Goal: Task Accomplishment & Management: Complete application form

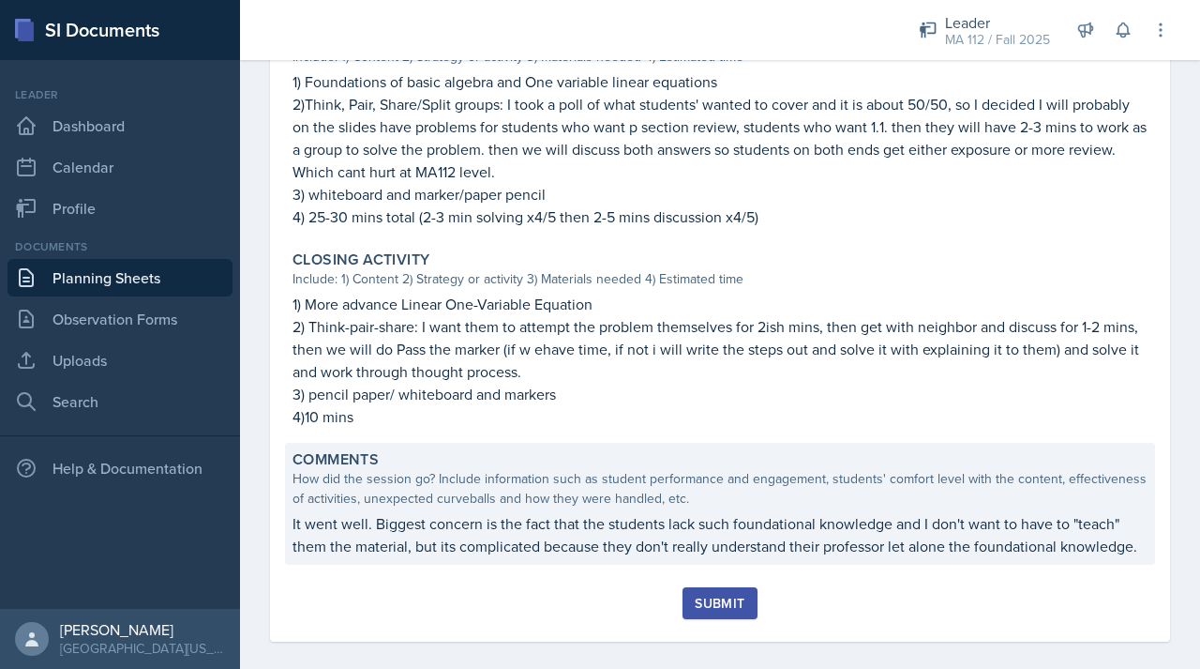
scroll to position [1005, 0]
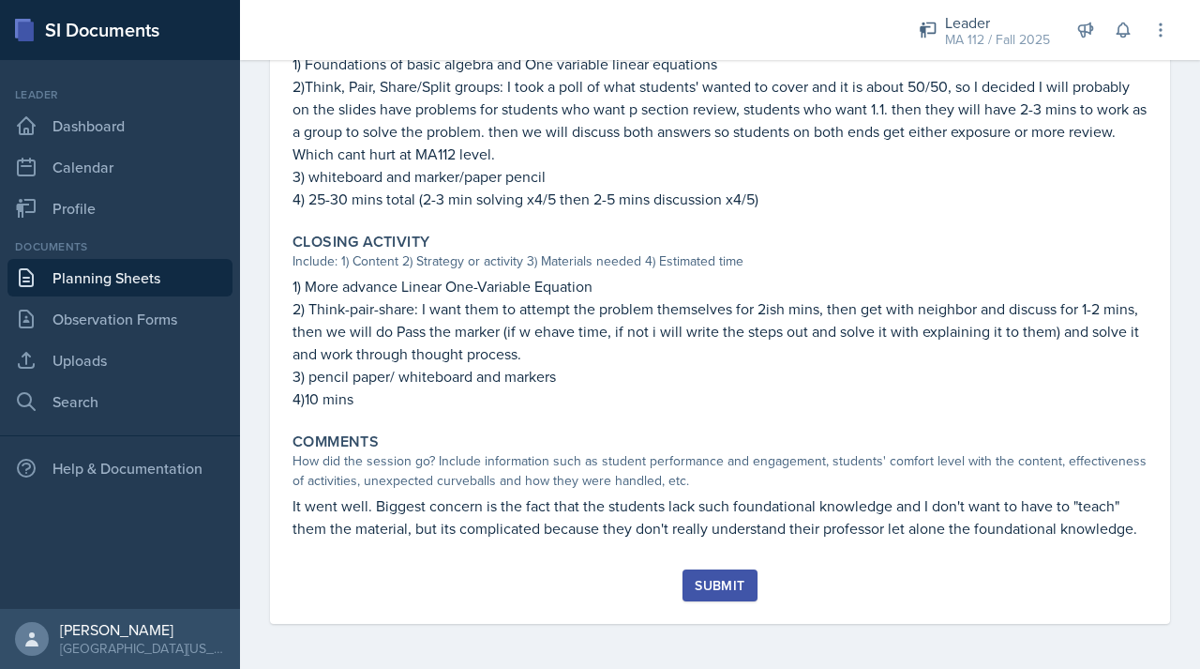
click at [715, 584] on div "Submit" at bounding box center [720, 585] width 50 height 15
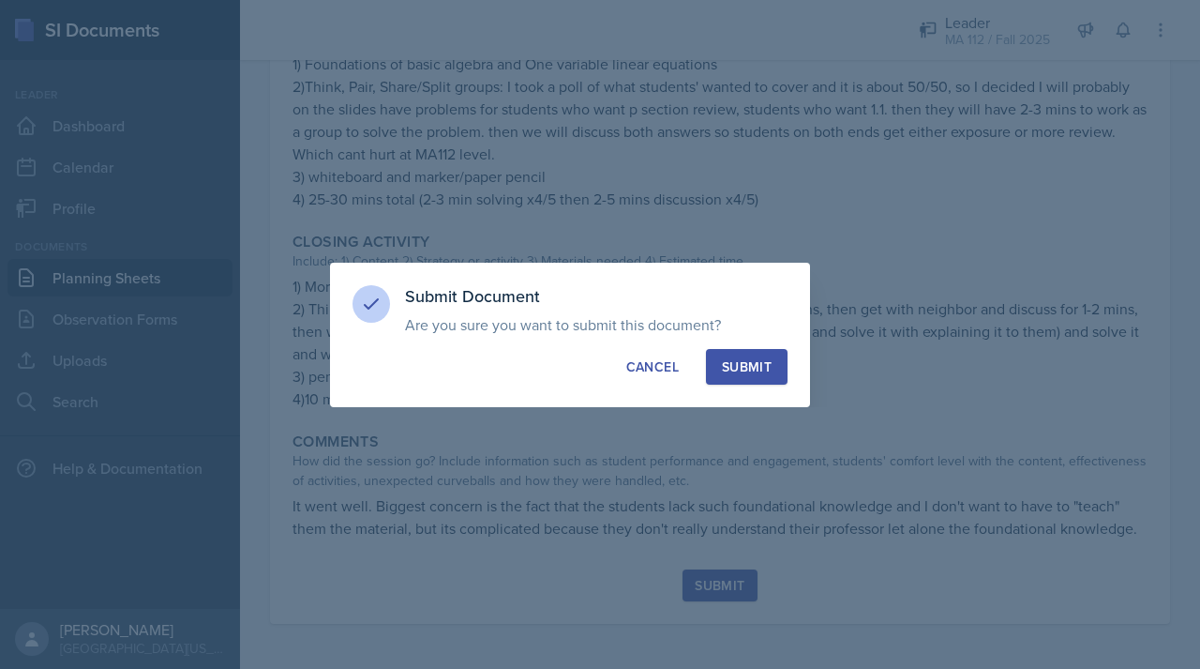
click at [762, 358] on div "Submit" at bounding box center [747, 366] width 50 height 19
radio input "true"
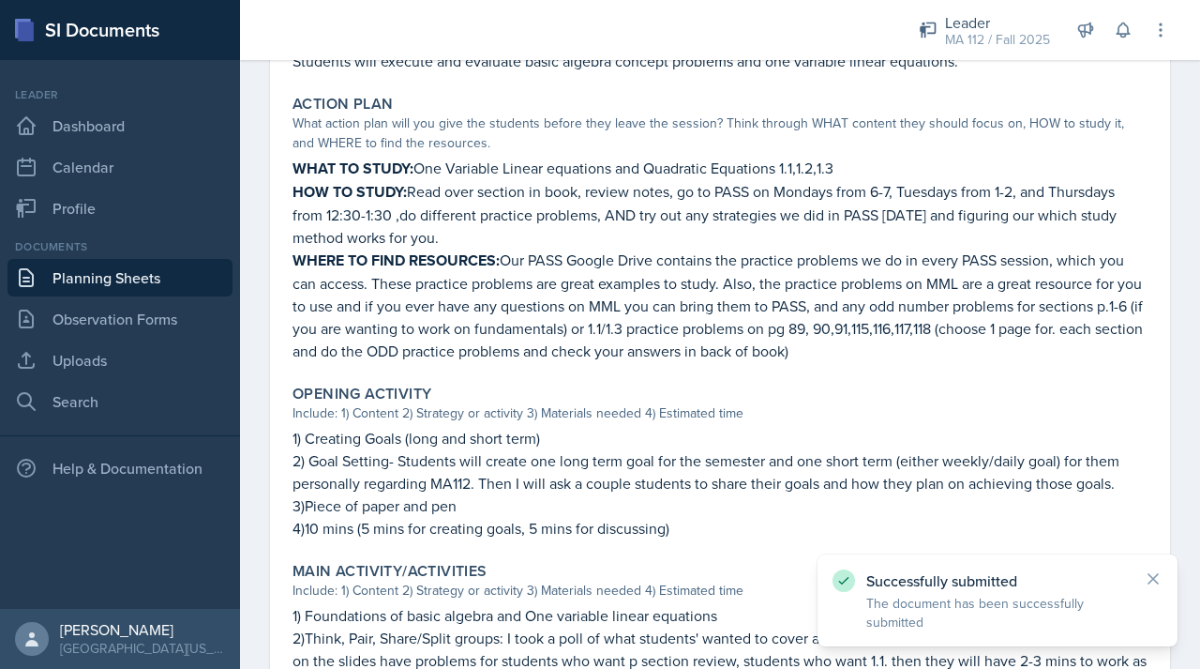
scroll to position [0, 0]
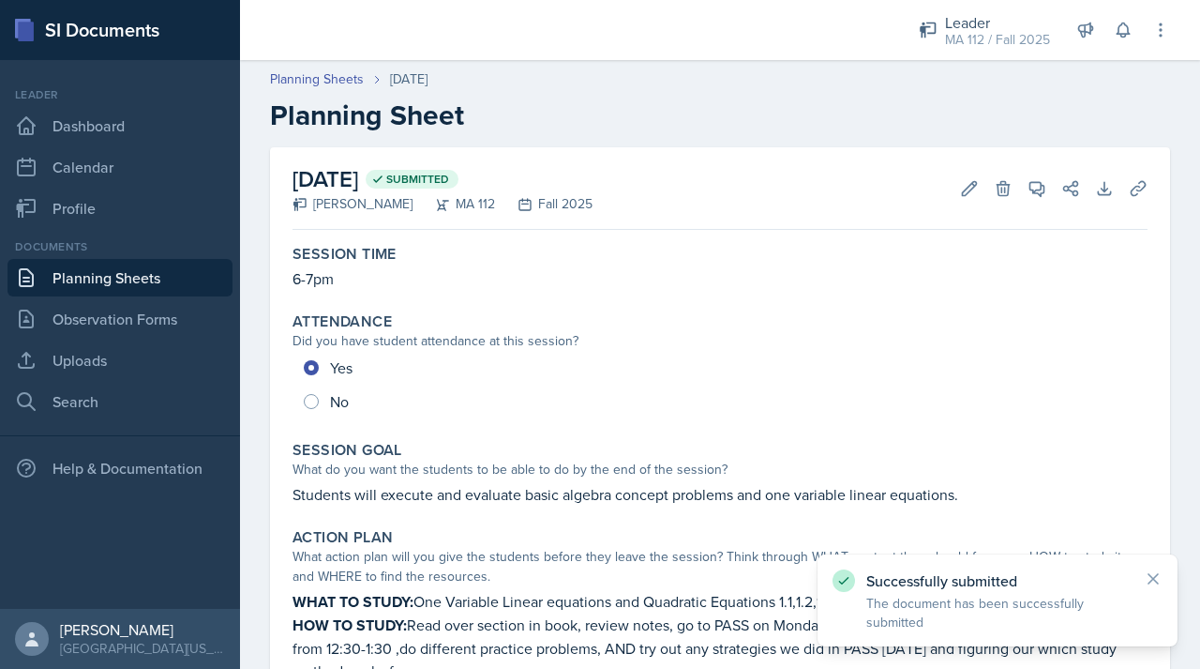
click at [113, 290] on link "Planning Sheets" at bounding box center [120, 278] width 225 height 38
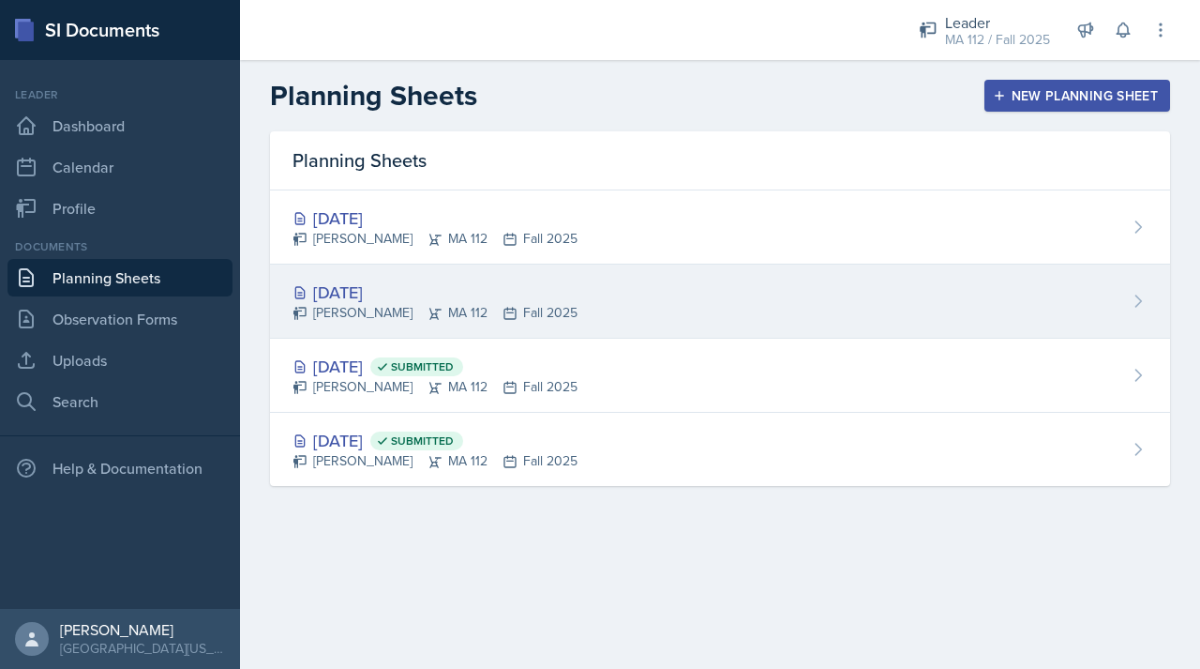
click at [388, 291] on div "[DATE]" at bounding box center [435, 291] width 285 height 25
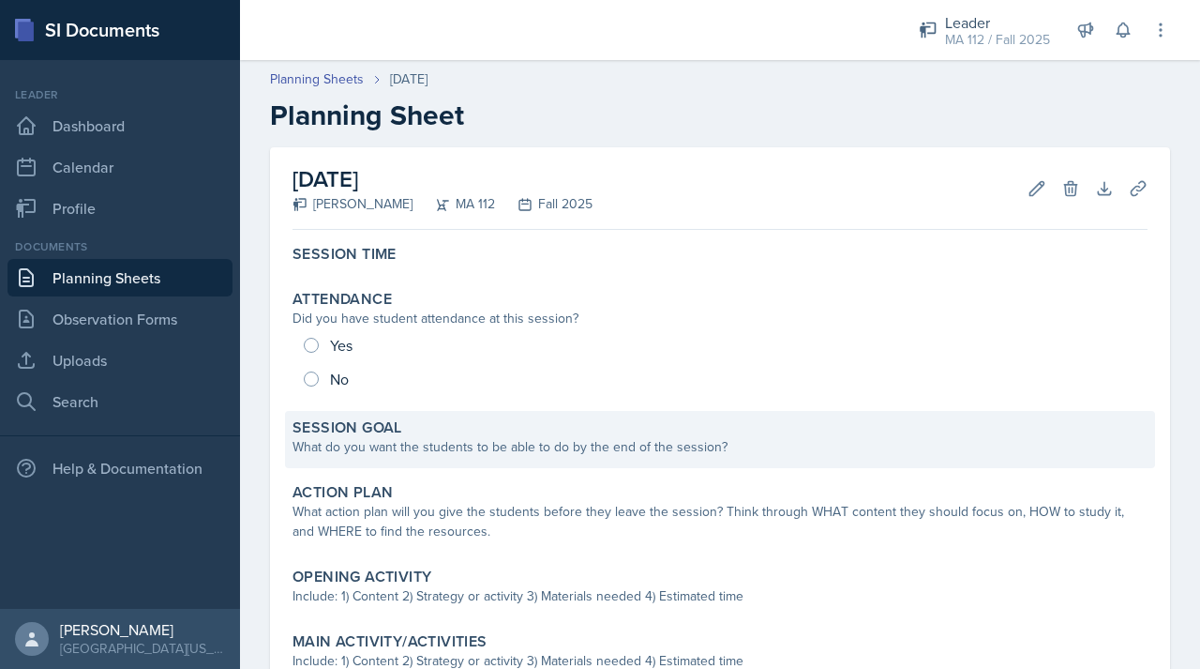
scroll to position [31, 0]
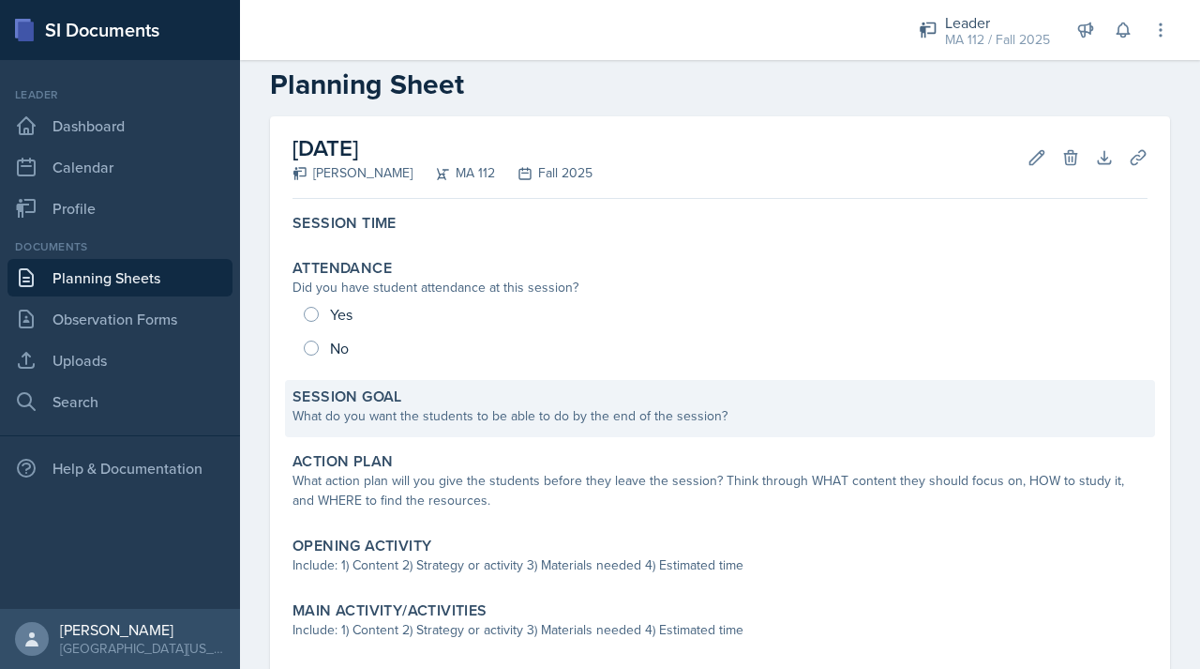
click at [327, 422] on div "What do you want the students to be able to do by the end of the session?" at bounding box center [720, 416] width 855 height 20
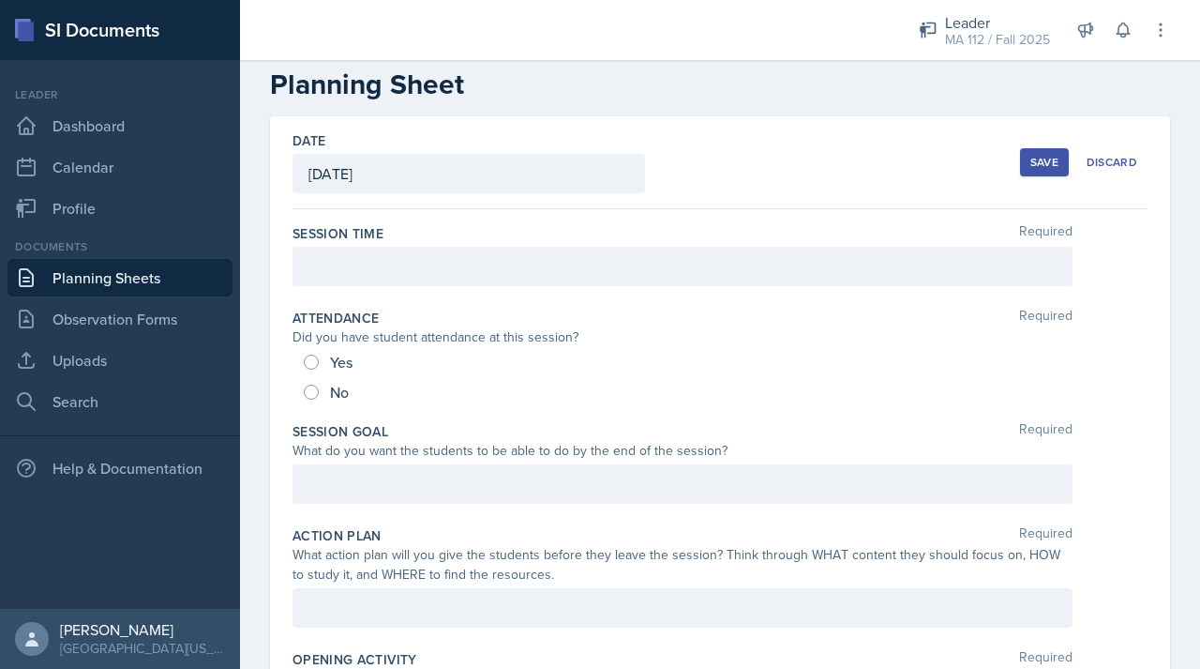
click at [381, 506] on div "Session Goal Required What do you want the students to be able to do by the end…" at bounding box center [720, 467] width 855 height 104
click at [374, 496] on div at bounding box center [683, 483] width 780 height 39
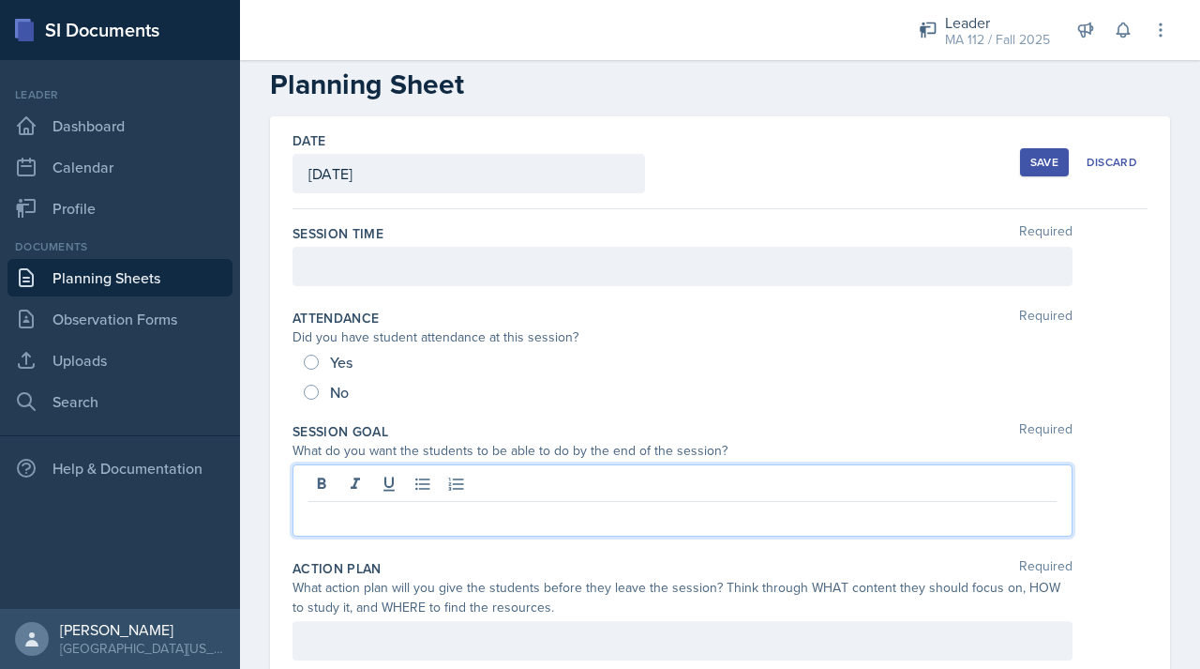
scroll to position [64, 0]
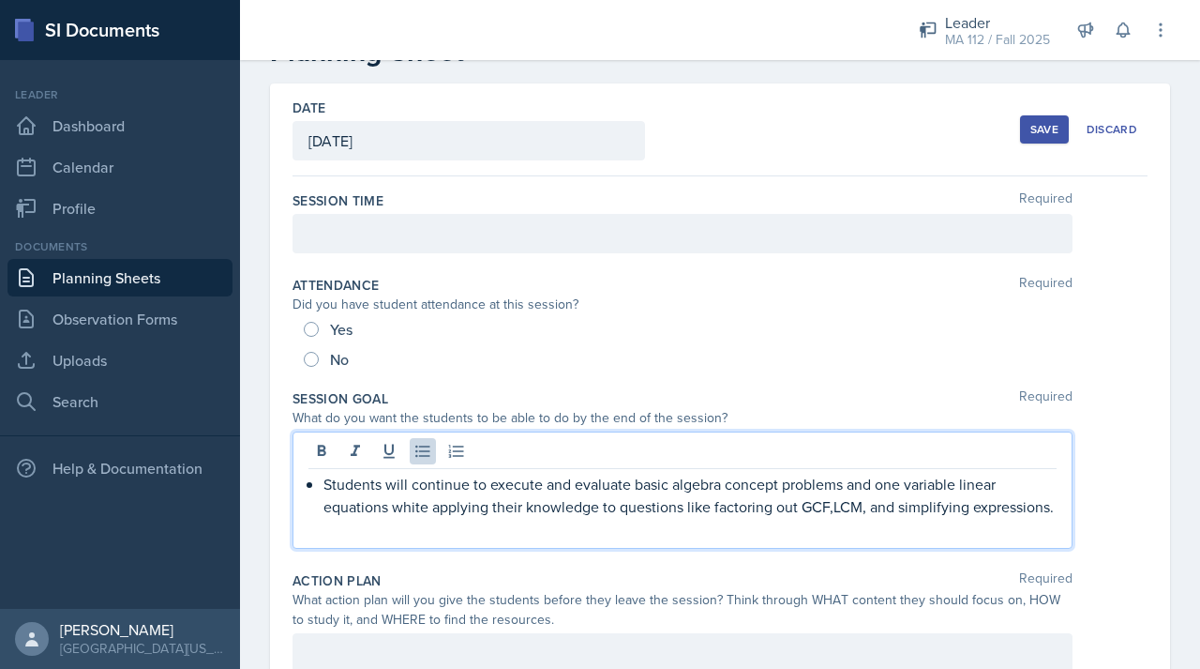
click at [322, 488] on div "Students will continue to execute and evaluate basic algebra concept problems a…" at bounding box center [683, 507] width 748 height 68
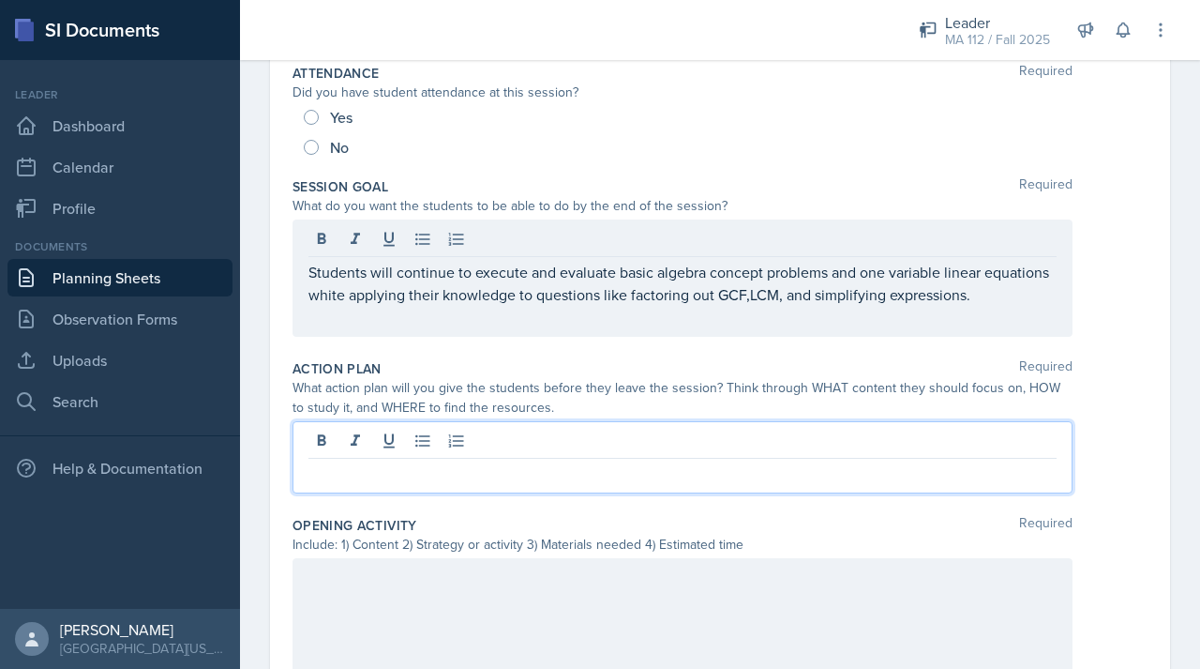
click at [341, 478] on p at bounding box center [683, 473] width 748 height 23
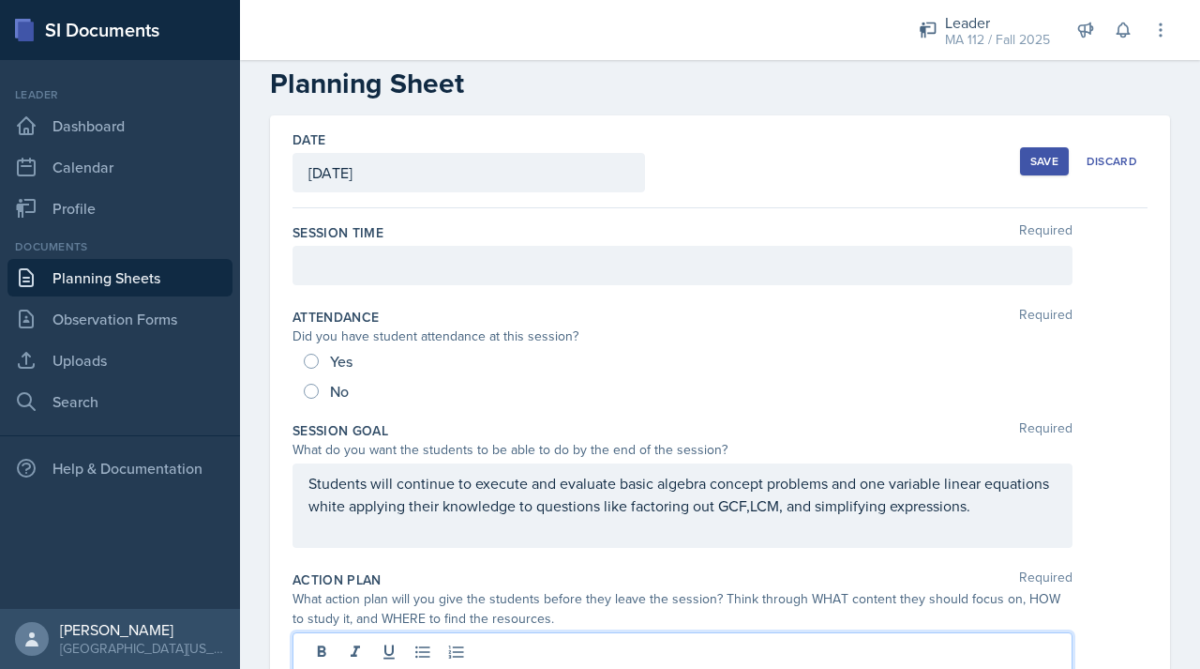
scroll to position [0, 0]
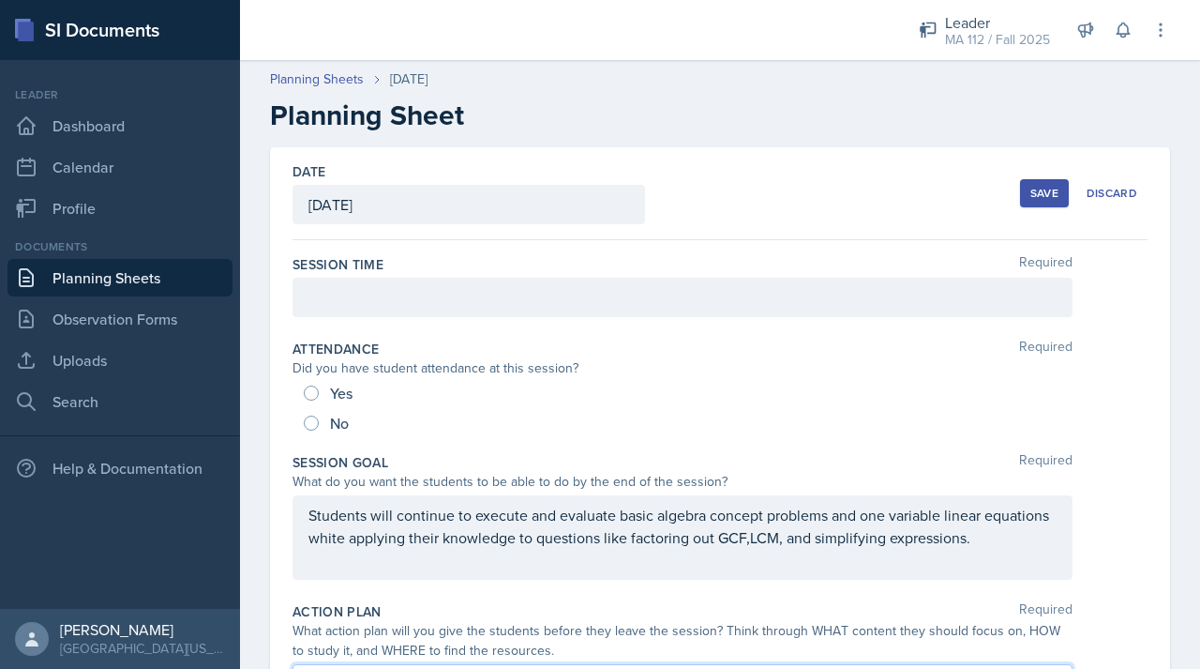
click at [1035, 194] on div "Save" at bounding box center [1045, 193] width 28 height 15
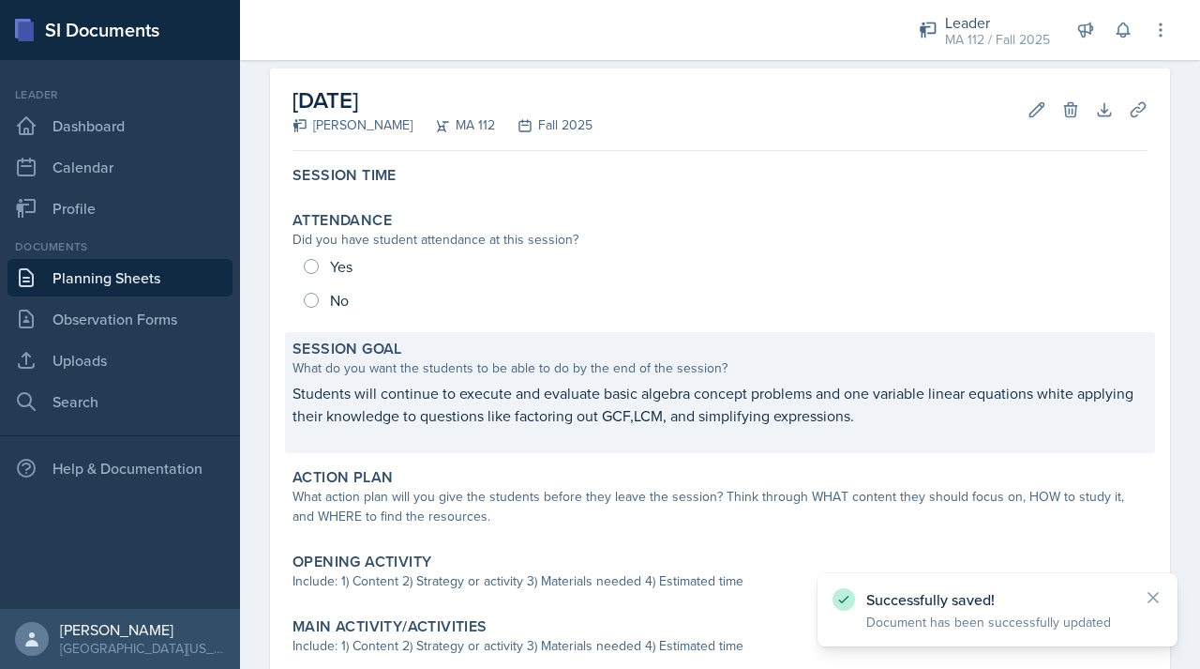
scroll to position [348, 0]
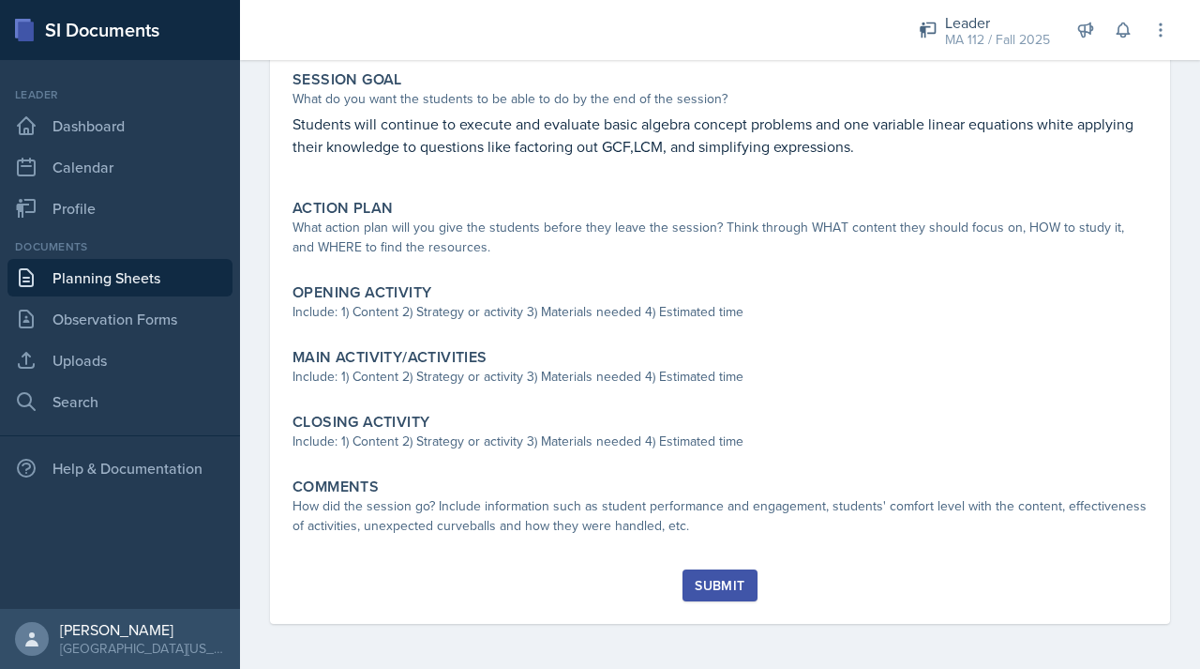
click at [159, 275] on link "Planning Sheets" at bounding box center [120, 278] width 225 height 38
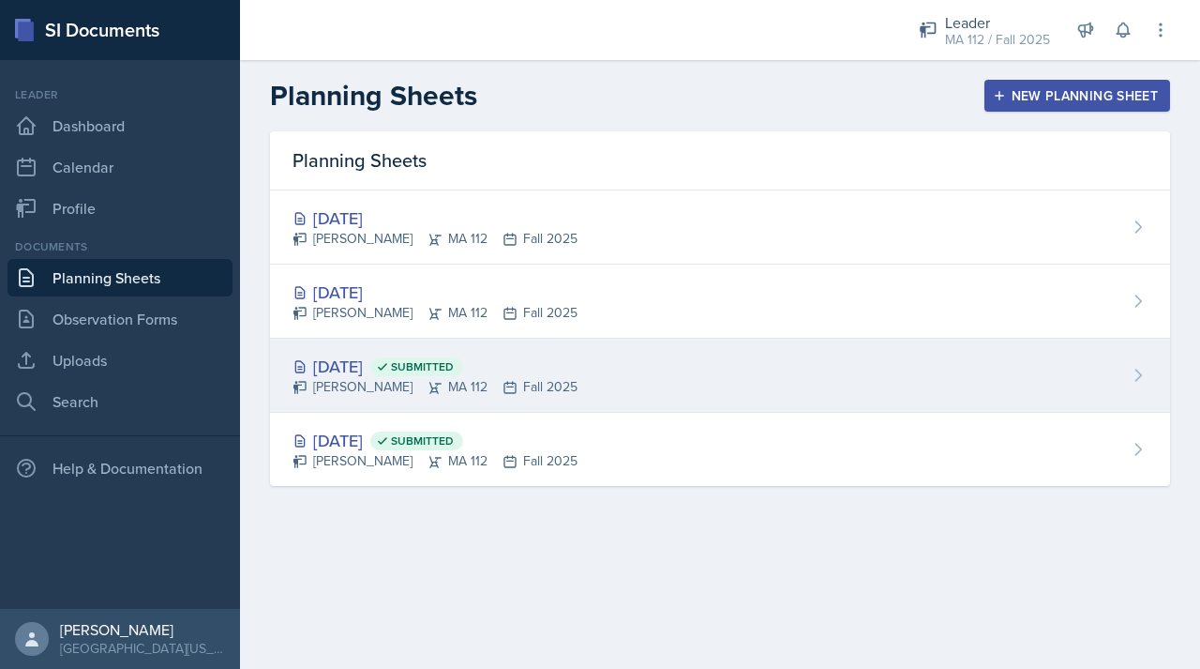
click at [386, 361] on div "[DATE] Submitted" at bounding box center [435, 366] width 285 height 25
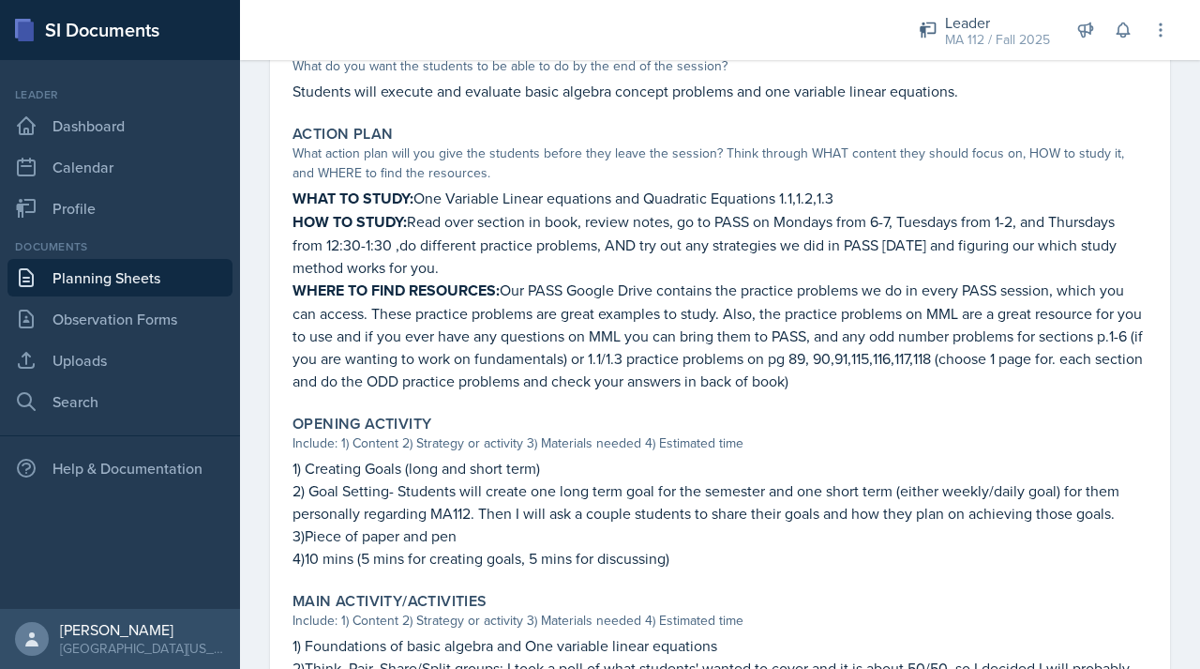
scroll to position [443, 0]
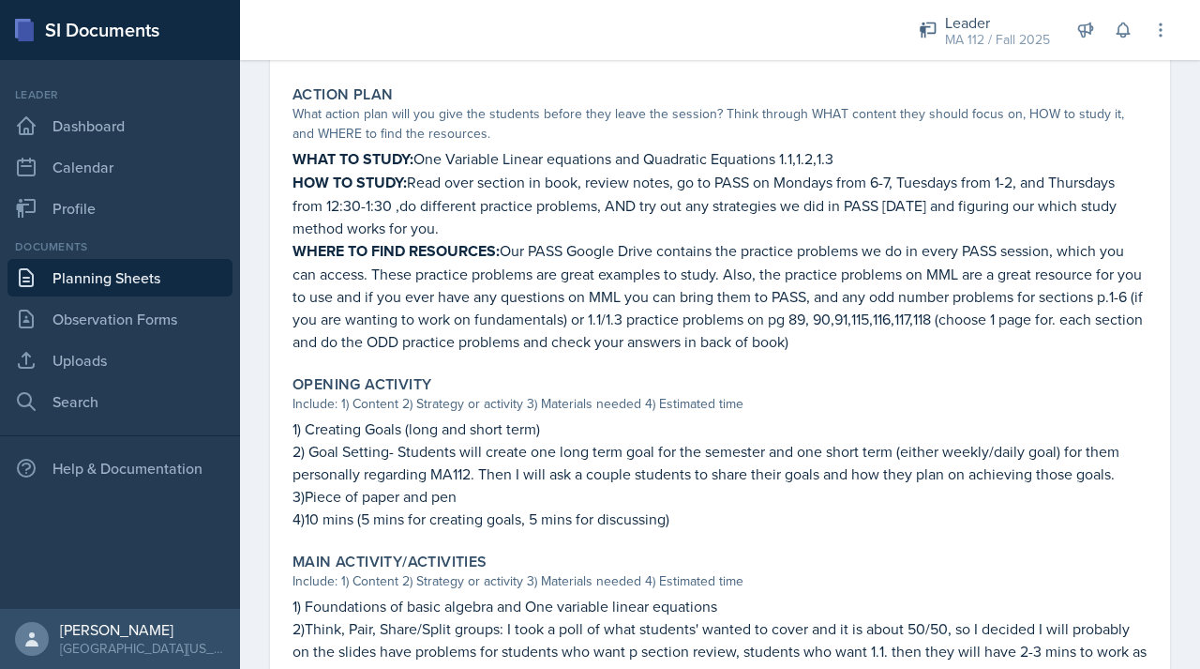
drag, startPoint x: 292, startPoint y: 156, endPoint x: 896, endPoint y: 351, distance: 634.7
click at [896, 351] on div "WHAT TO STUDY: One Variable Linear equations and Quadratic Equations 1.1,1.2,1.…" at bounding box center [720, 249] width 855 height 205
copy div "WHAT TO STUDY: One Variable Linear equations and Quadratic Equations 1.1,1.2,1.…"
click at [472, 185] on p "HOW TO STUDY: Read over section in book, review notes, go to PASS on Mondays fr…" at bounding box center [720, 205] width 855 height 68
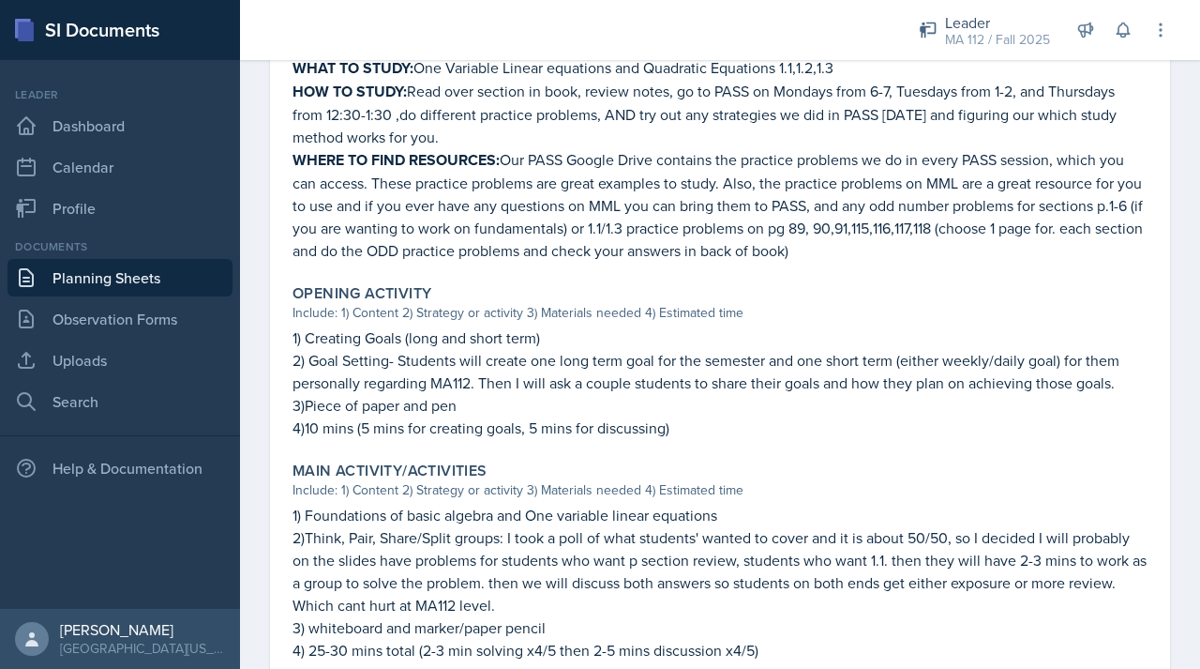
scroll to position [548, 0]
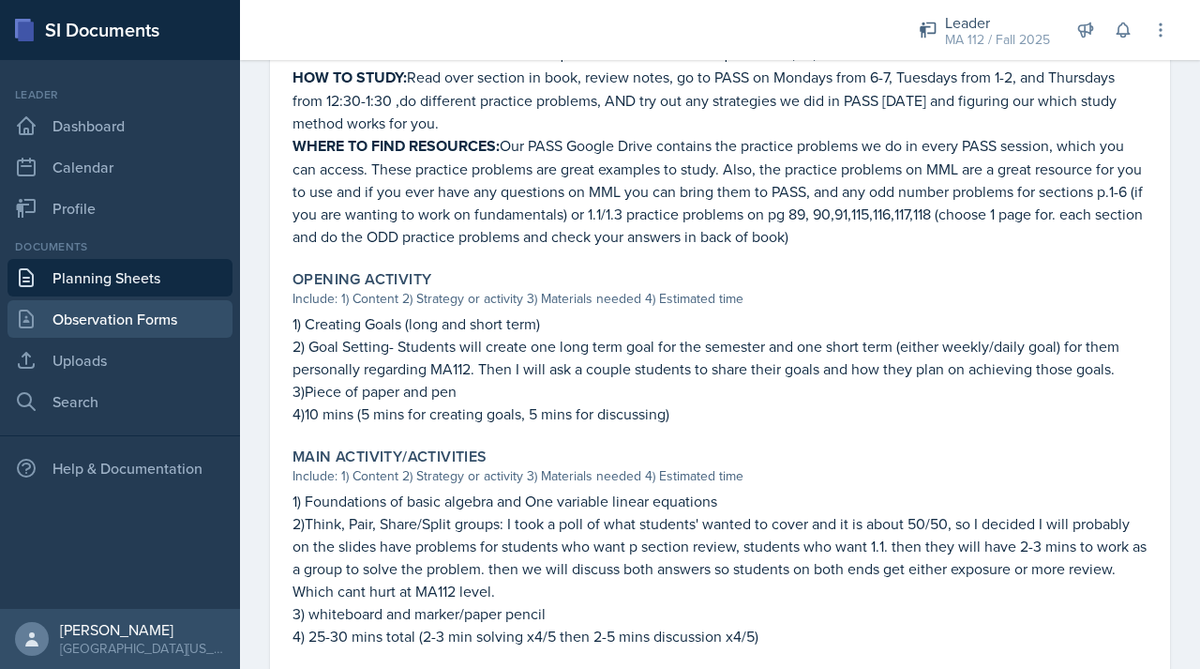
click at [157, 315] on link "Observation Forms" at bounding box center [120, 319] width 225 height 38
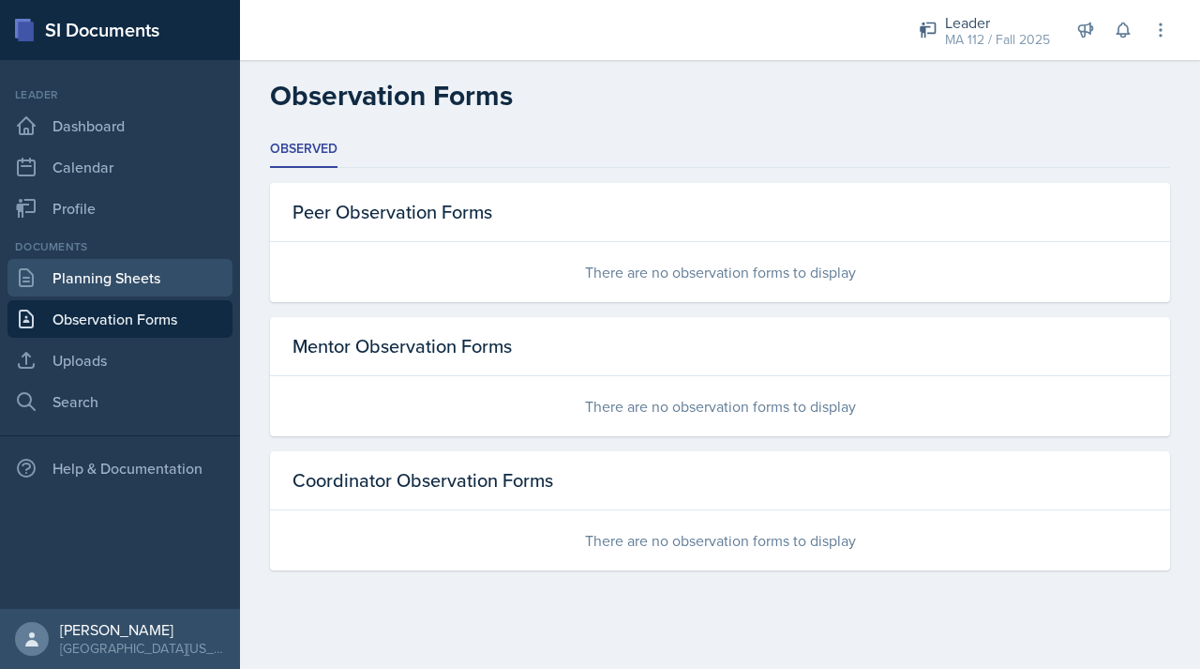
click at [164, 274] on link "Planning Sheets" at bounding box center [120, 278] width 225 height 38
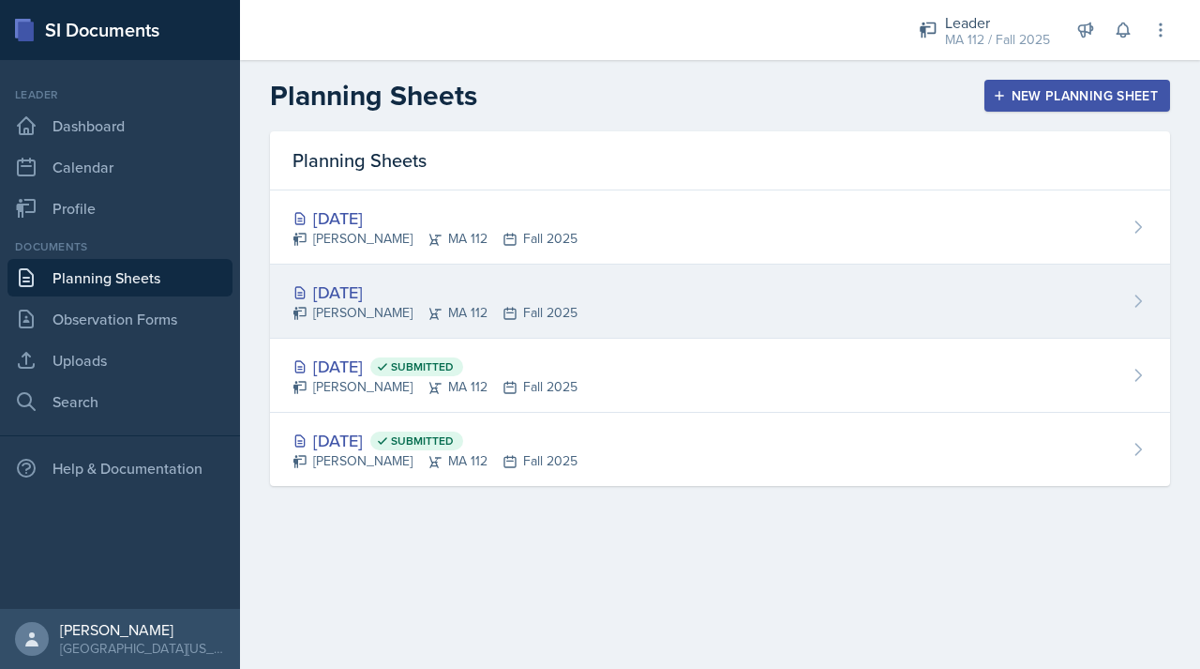
click at [350, 294] on div "[DATE]" at bounding box center [435, 291] width 285 height 25
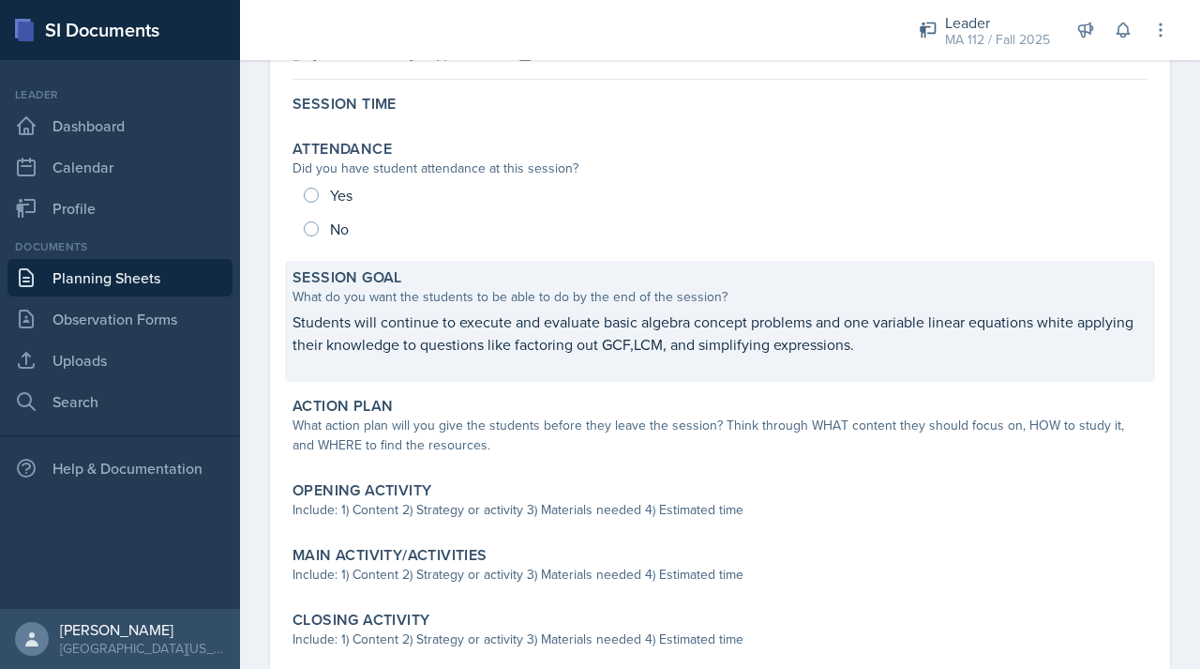
scroll to position [180, 0]
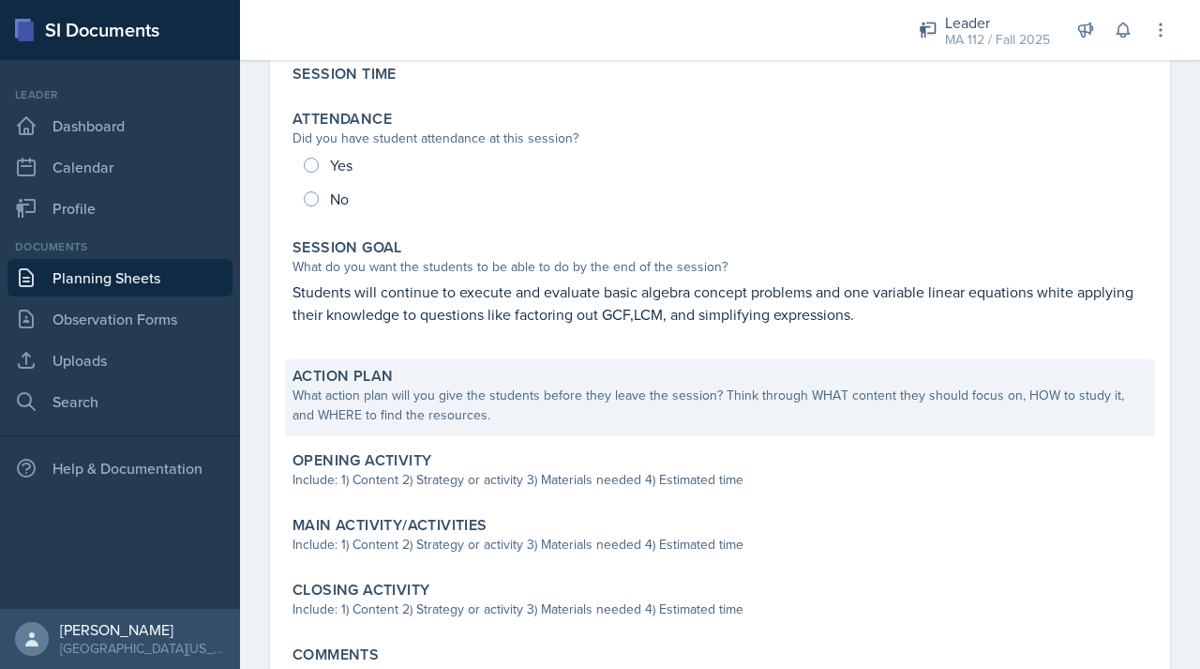
click at [389, 387] on div "What action plan will you give the students before they leave the session? Thin…" at bounding box center [720, 404] width 855 height 39
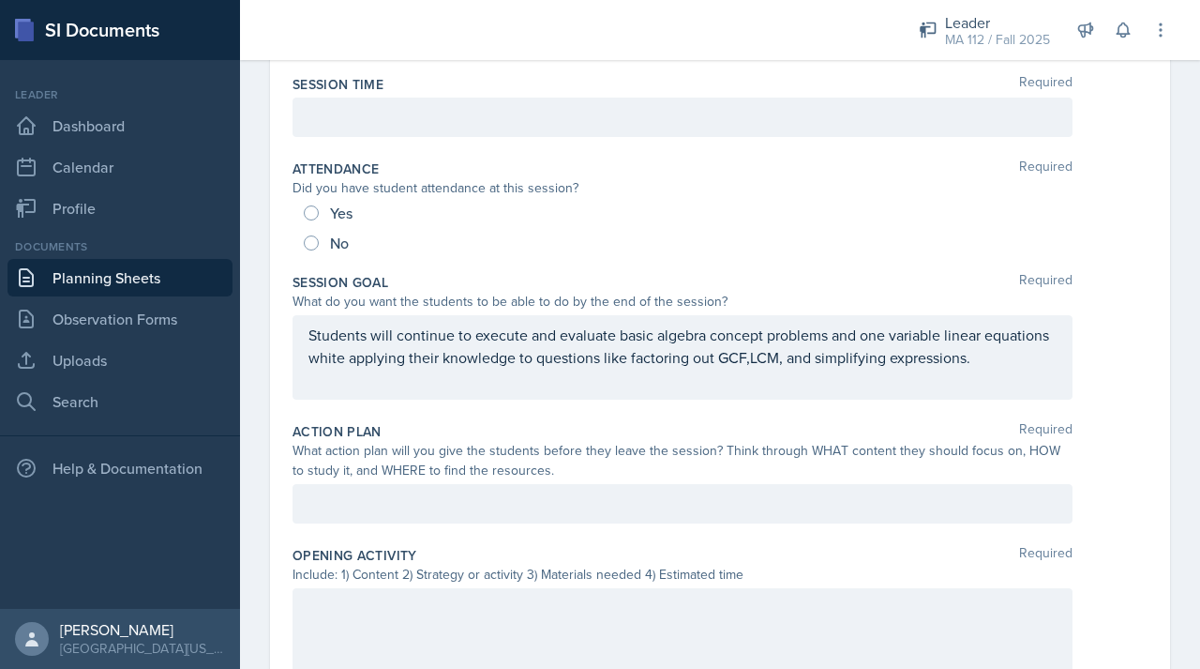
click at [374, 498] on div at bounding box center [683, 503] width 780 height 39
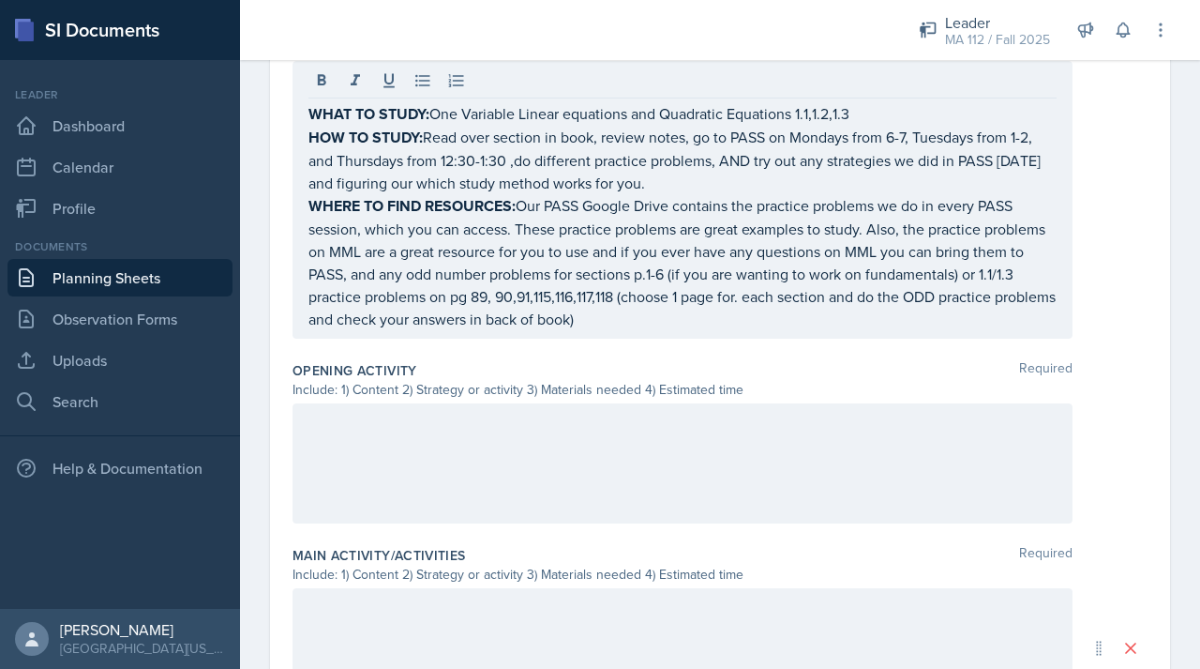
click at [372, 439] on div at bounding box center [683, 463] width 780 height 120
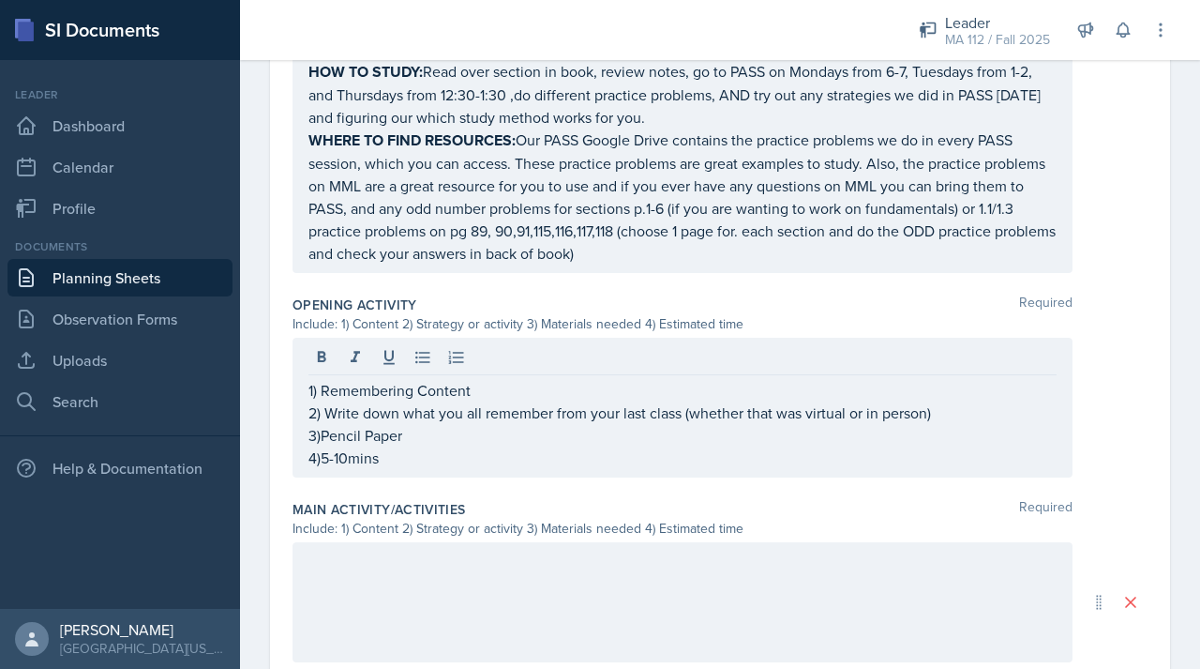
click at [489, 606] on div at bounding box center [683, 602] width 780 height 120
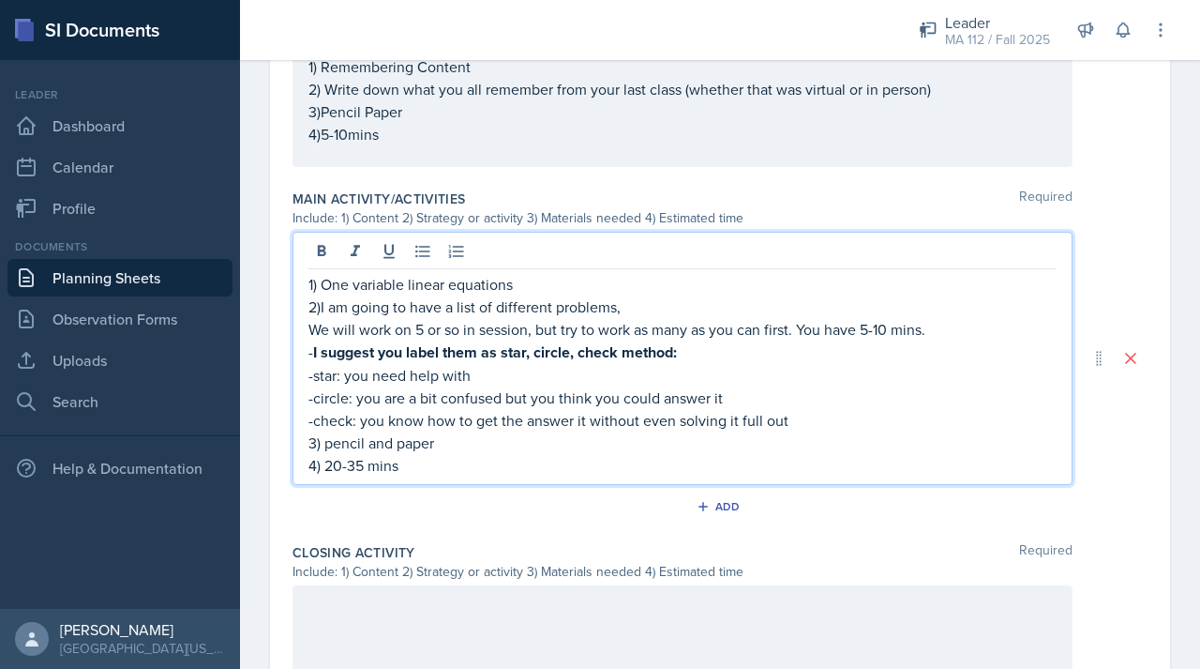
scroll to position [982, 0]
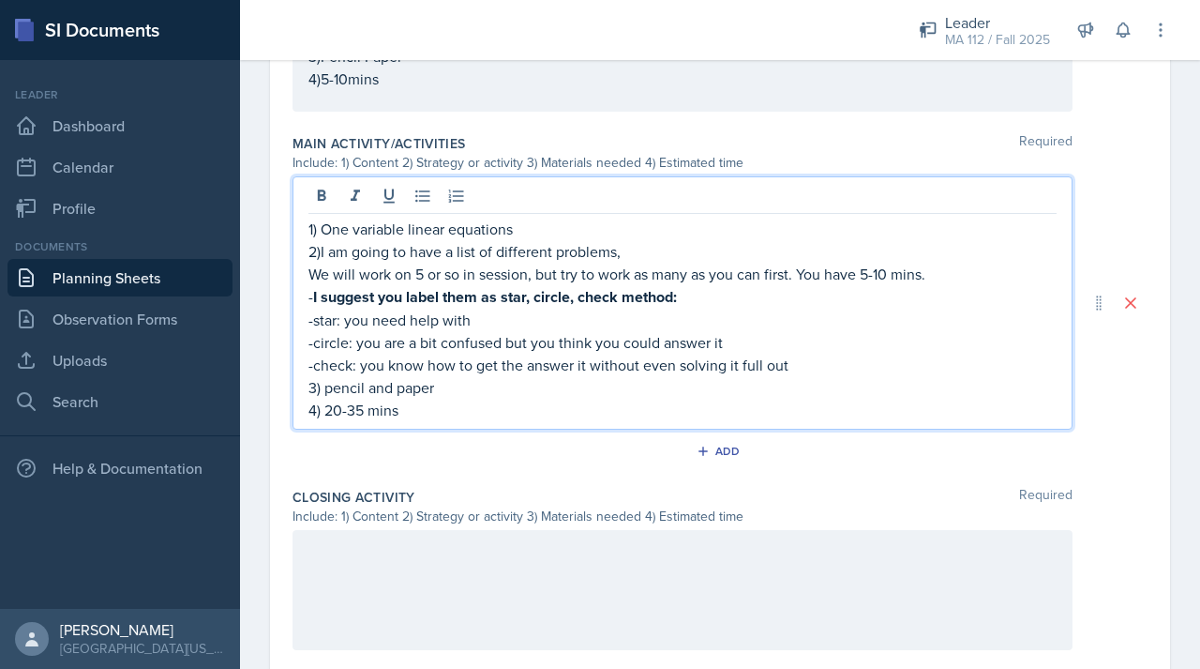
click at [370, 559] on div at bounding box center [683, 590] width 780 height 120
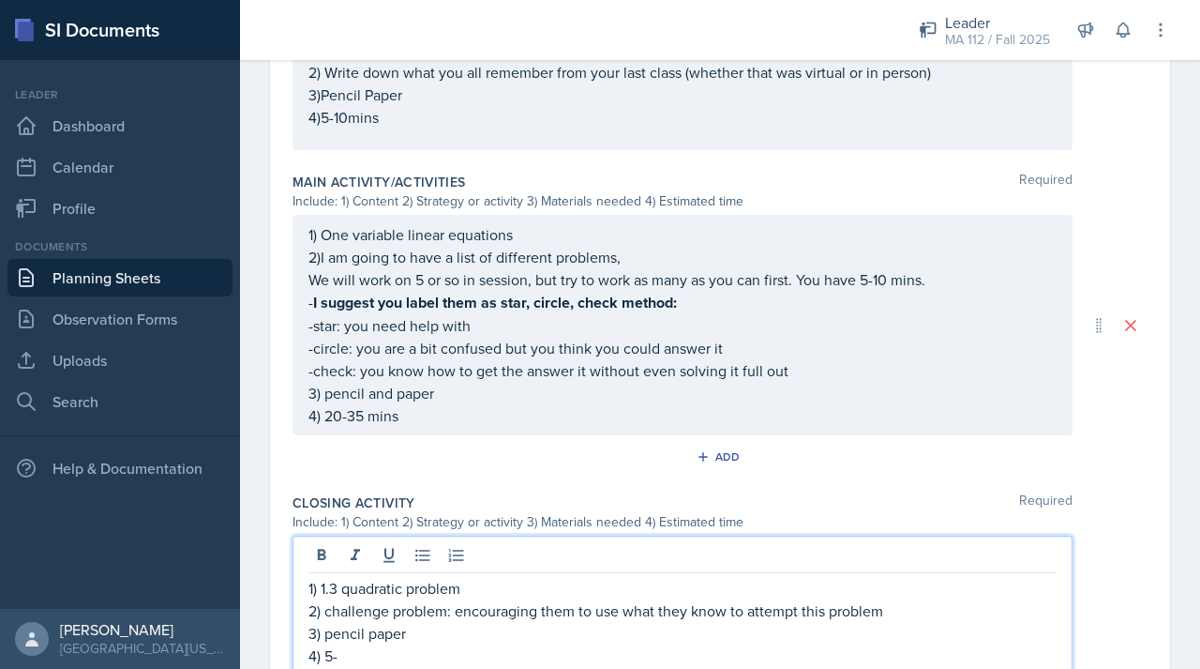
scroll to position [1180, 0]
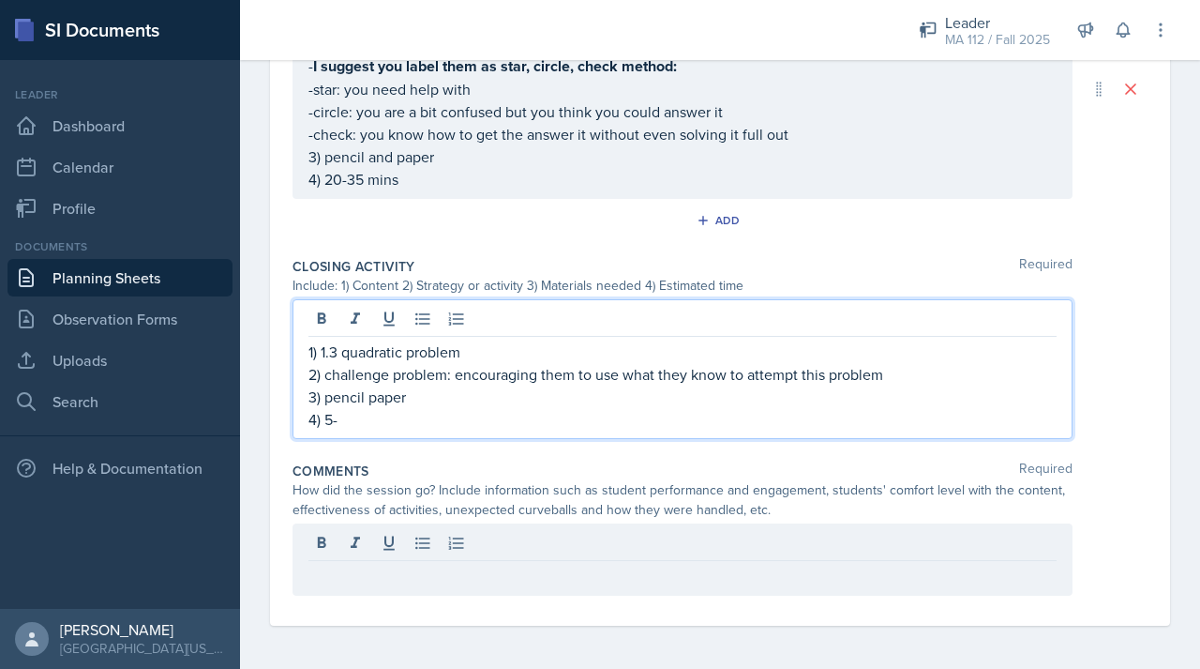
click at [343, 414] on p "4) 5-" at bounding box center [683, 419] width 748 height 23
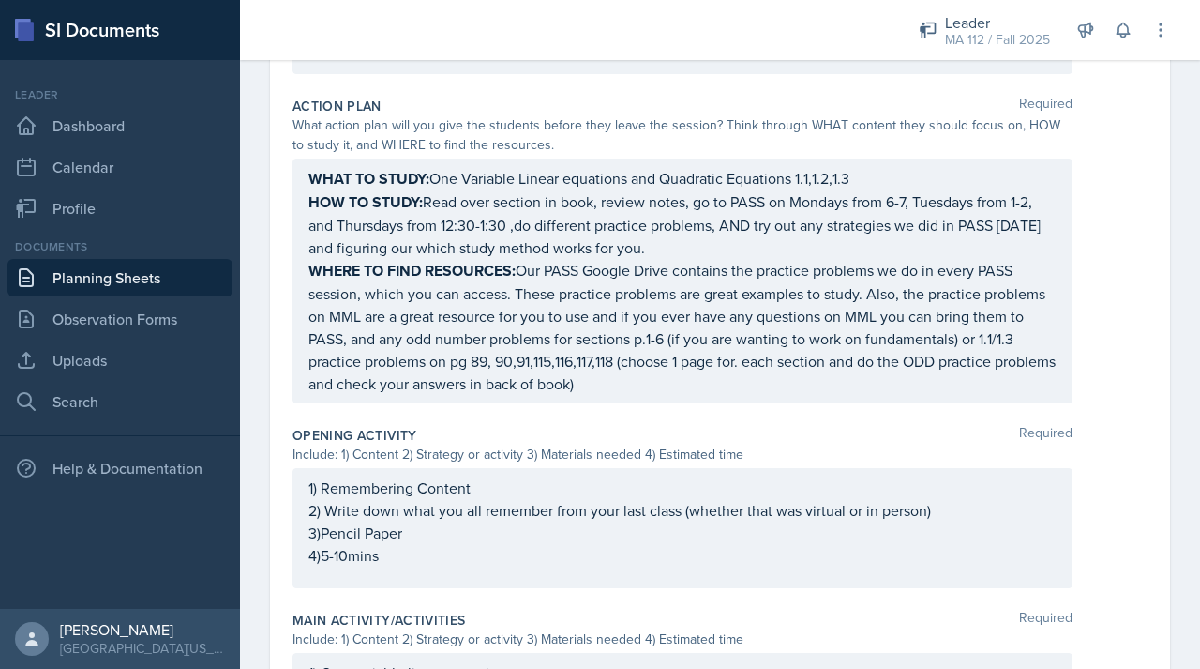
scroll to position [538, 0]
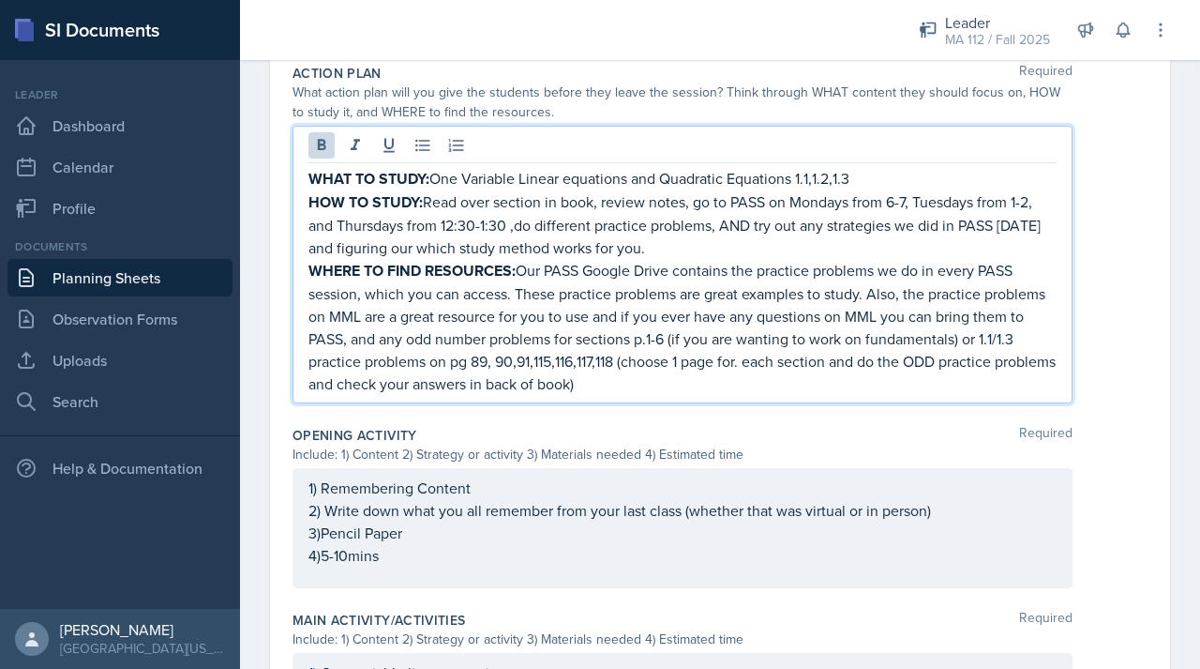
drag, startPoint x: 310, startPoint y: 176, endPoint x: 679, endPoint y: 388, distance: 425.2
click at [679, 388] on div "WHAT TO STUDY: One Variable Linear equations and Quadratic Equations 1.1,1.2,1.…" at bounding box center [683, 281] width 748 height 228
copy div "WHAT TO STUDY: One Variable Linear equations and Quadratic Equations 1.1,1.2,1.…"
click at [606, 456] on div "Include: 1) Content 2) Strategy or activity 3) Materials needed 4) Estimated ti…" at bounding box center [683, 455] width 780 height 20
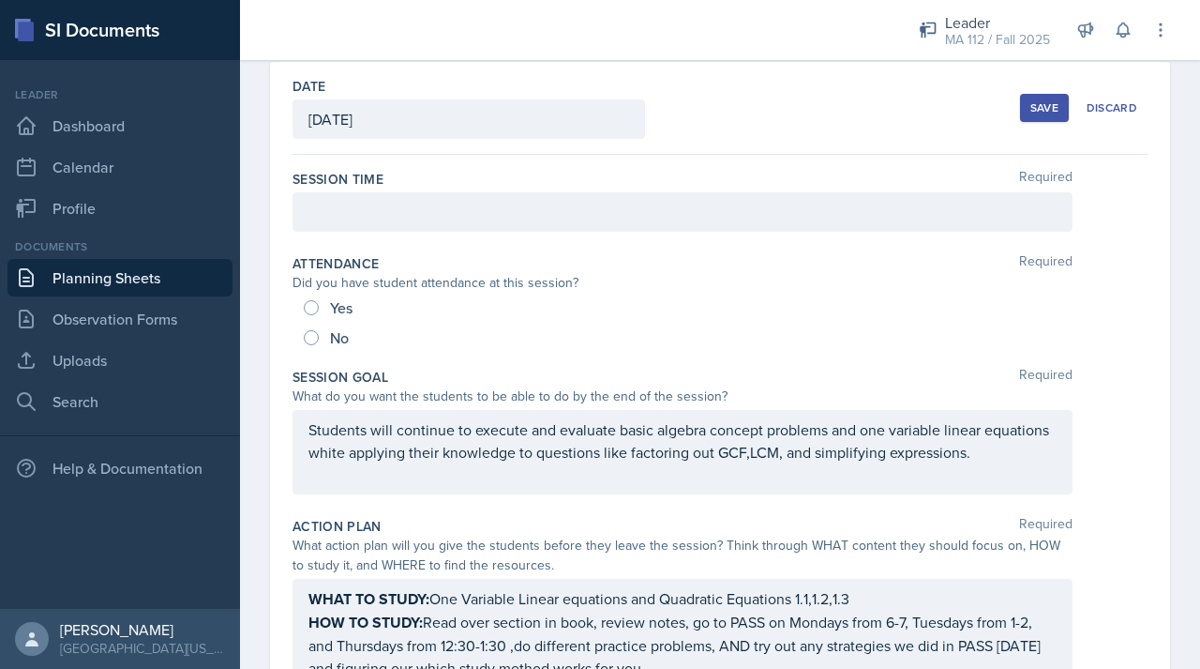
scroll to position [0, 0]
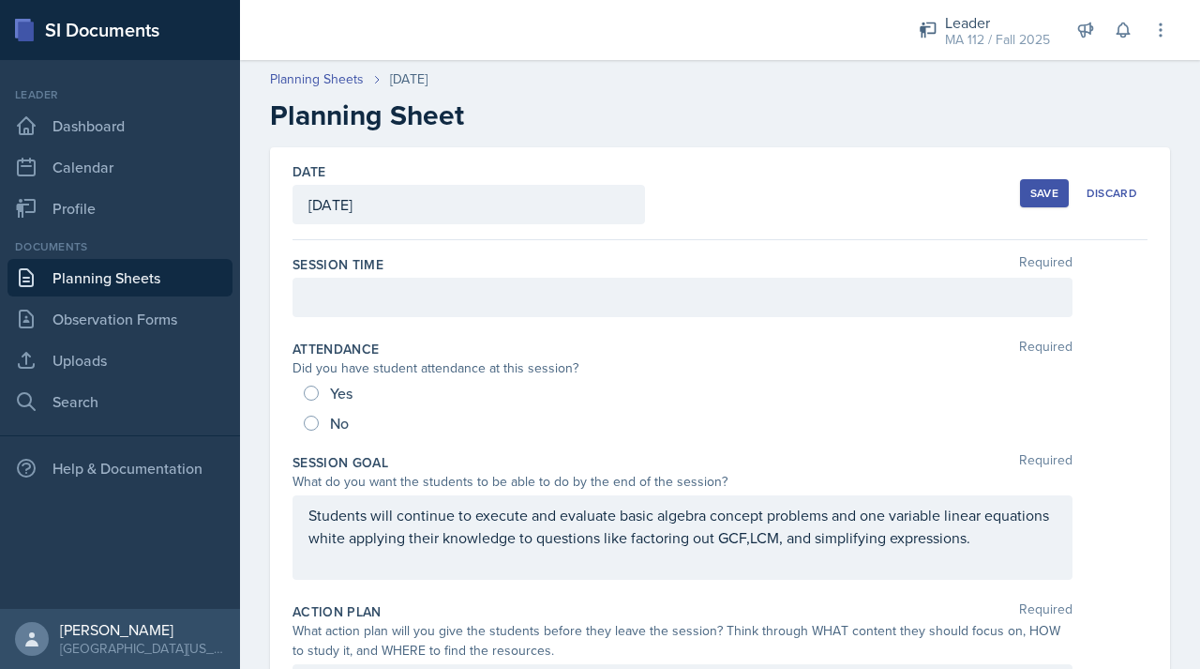
click at [805, 303] on div at bounding box center [683, 297] width 780 height 39
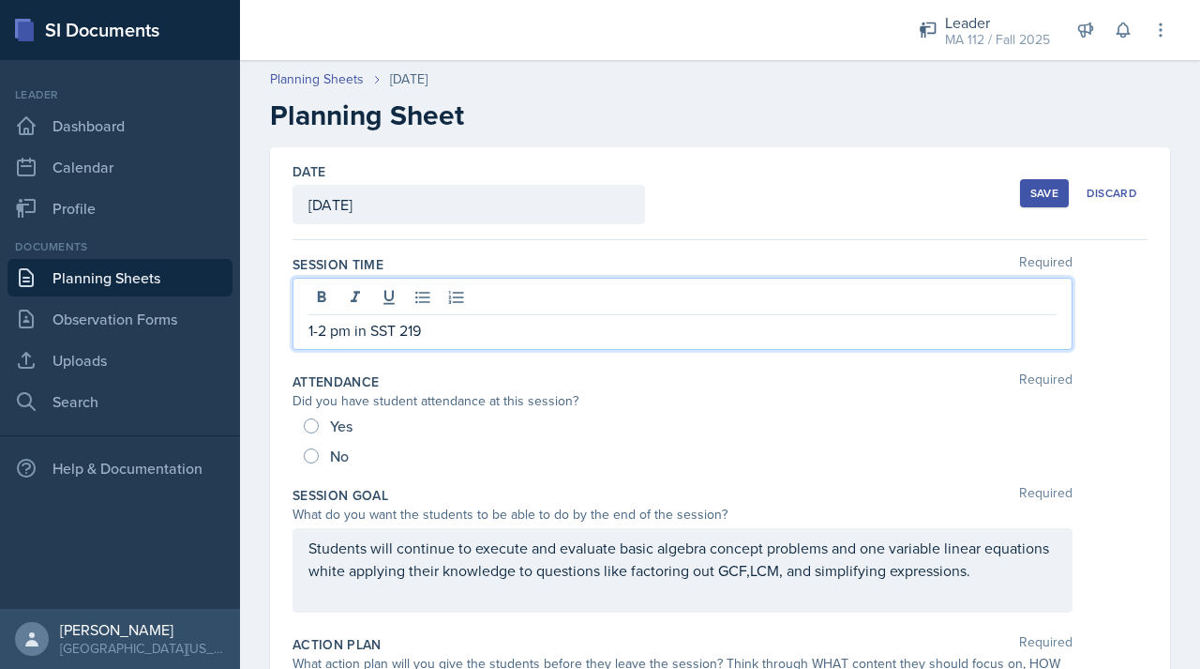
click at [1020, 181] on button "Save" at bounding box center [1044, 193] width 49 height 28
